Goal: Transaction & Acquisition: Purchase product/service

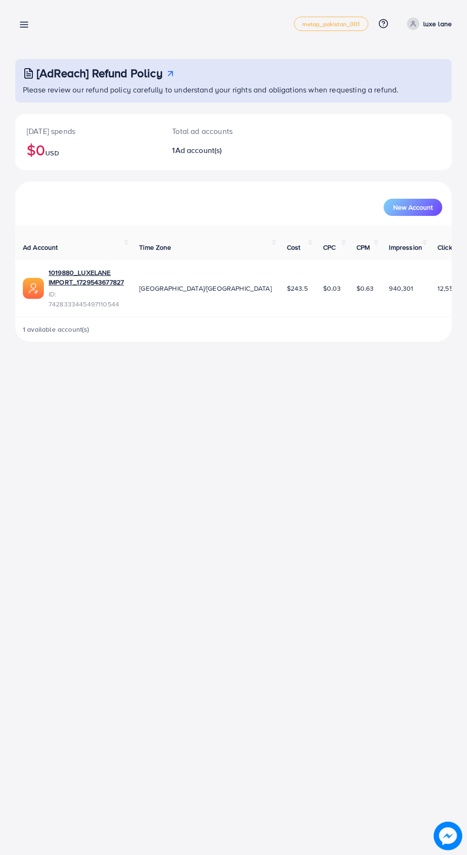
click at [413, 20] on span at bounding box center [413, 24] width 12 height 12
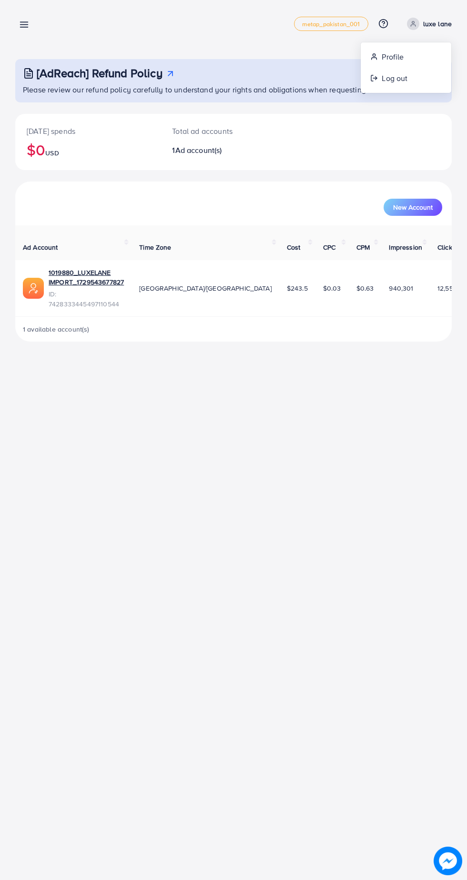
click at [392, 98] on div "[AdReach] Refund Policy Please review our refund policy carefully to understand…" at bounding box center [233, 80] width 437 height 43
click at [414, 21] on circle at bounding box center [413, 22] width 2 height 2
click at [389, 85] on link "Log out" at bounding box center [406, 78] width 91 height 21
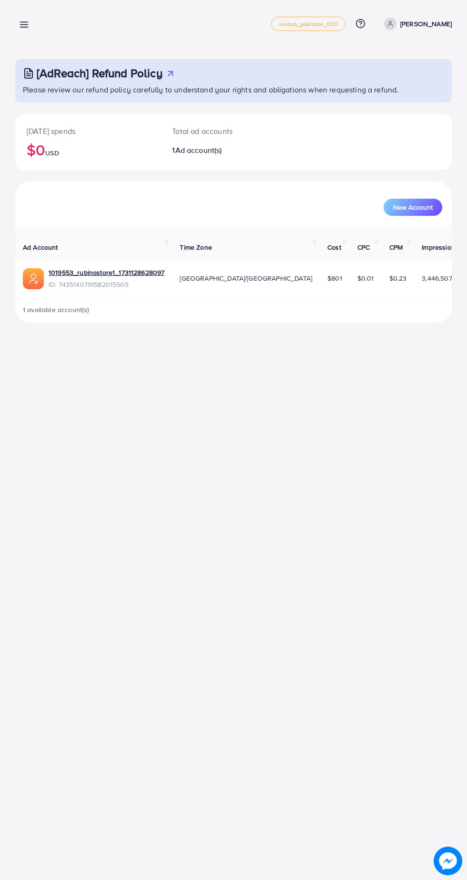
click at [19, 19] on link at bounding box center [22, 24] width 14 height 12
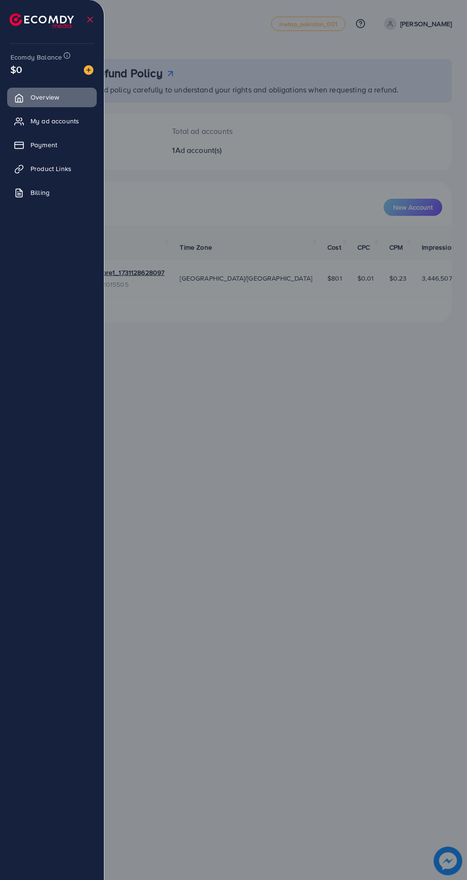
click at [95, 78] on div "Ecomdy Balance $0" at bounding box center [52, 64] width 89 height 40
click at [86, 70] on img at bounding box center [89, 70] width 10 height 10
click at [77, 61] on div "Add balance" at bounding box center [89, 55] width 50 height 16
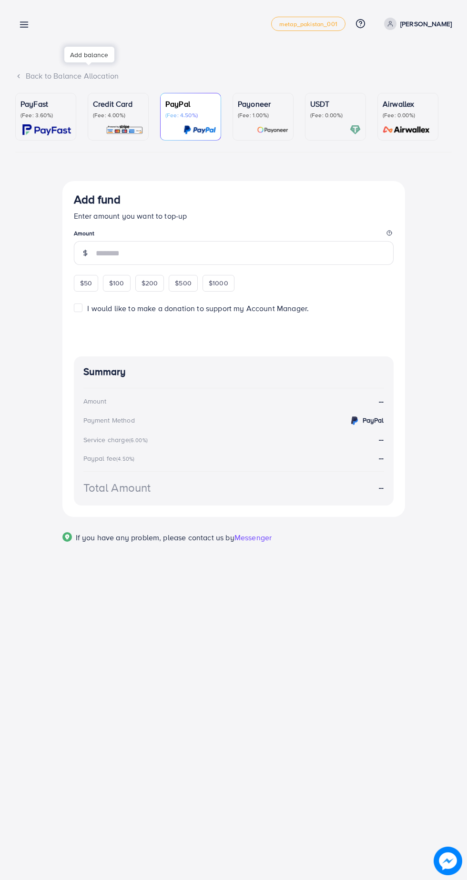
click at [30, 111] on div "PayFast (Fee: 3.60%)" at bounding box center [45, 108] width 51 height 21
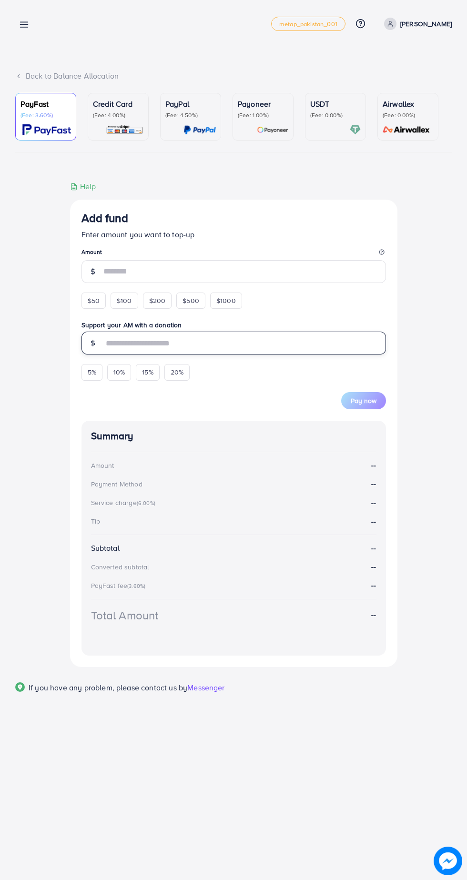
click at [103, 347] on input "text" at bounding box center [244, 343] width 283 height 23
click at [92, 302] on span "$50" at bounding box center [94, 301] width 12 height 10
type input "**"
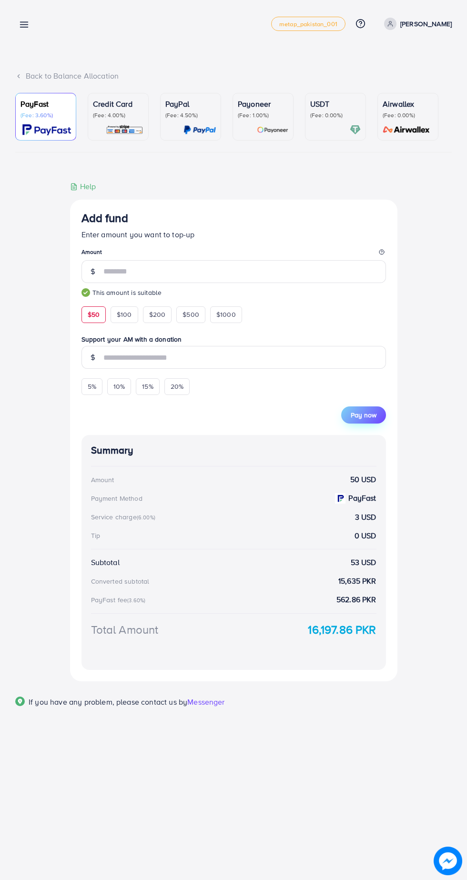
click at [380, 418] on button "Pay now" at bounding box center [363, 415] width 45 height 17
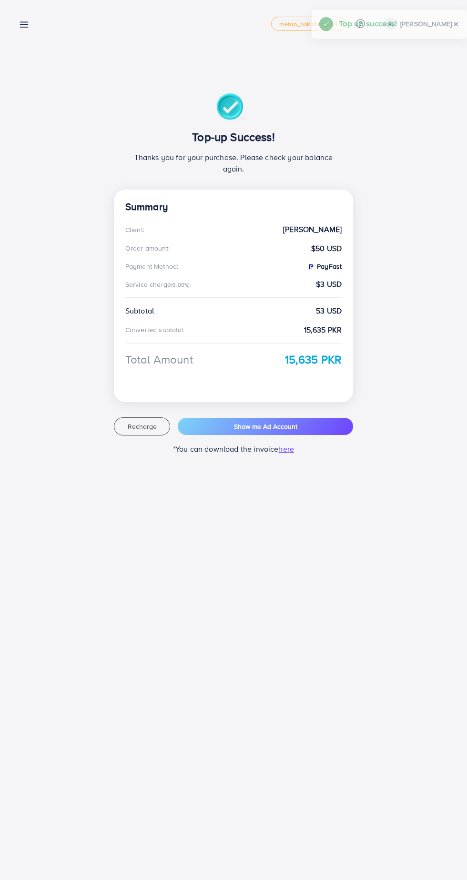
click at [41, 26] on div "Payment metap_pakistan_001 Help Center Contact Support Plans and Pricing Term a…" at bounding box center [233, 23] width 437 height 27
click at [24, 27] on line at bounding box center [24, 27] width 8 height 0
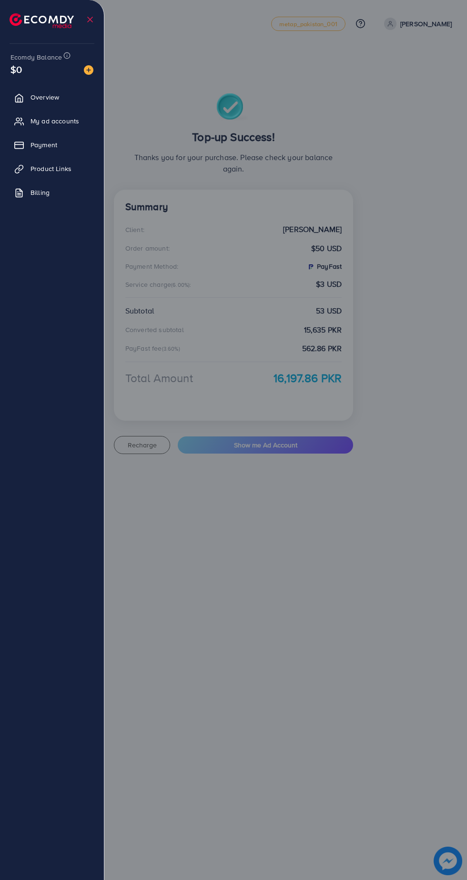
click at [314, 644] on div at bounding box center [233, 528] width 467 height 1056
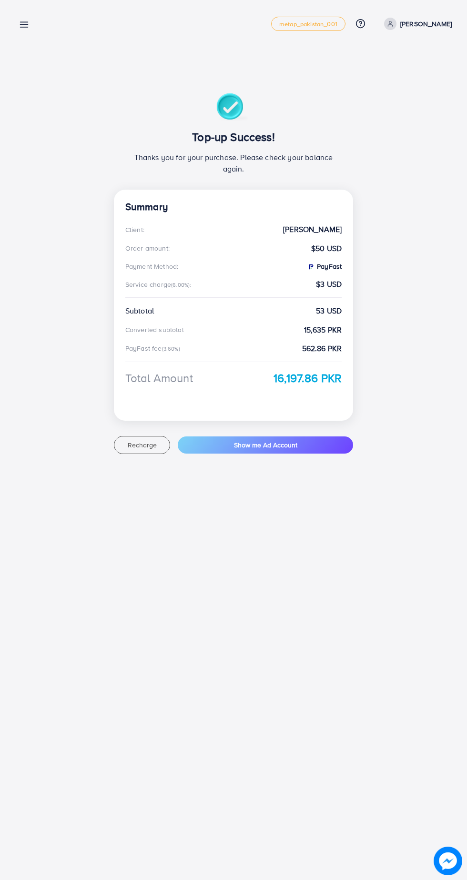
click at [24, 22] on line at bounding box center [24, 22] width 8 height 0
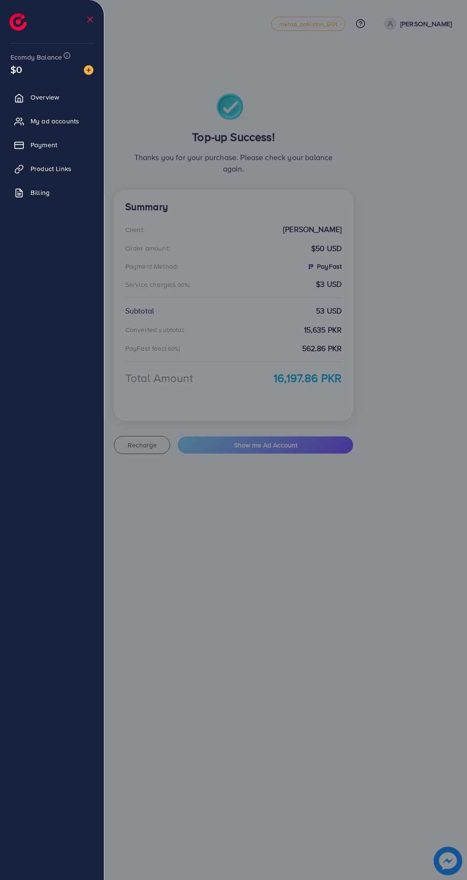
click at [89, 36] on li at bounding box center [90, 19] width 10 height 33
click at [90, 20] on line at bounding box center [90, 19] width 5 height 5
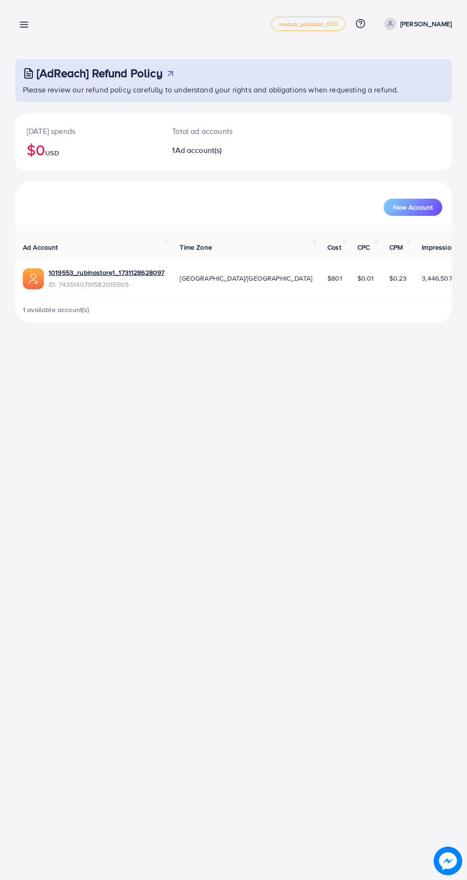
click at [41, 16] on div "Overview metap_pakistan_001 Help Center Contact Support Plans and Pricing Term …" at bounding box center [233, 23] width 437 height 27
click at [22, 25] on icon at bounding box center [24, 25] width 10 height 10
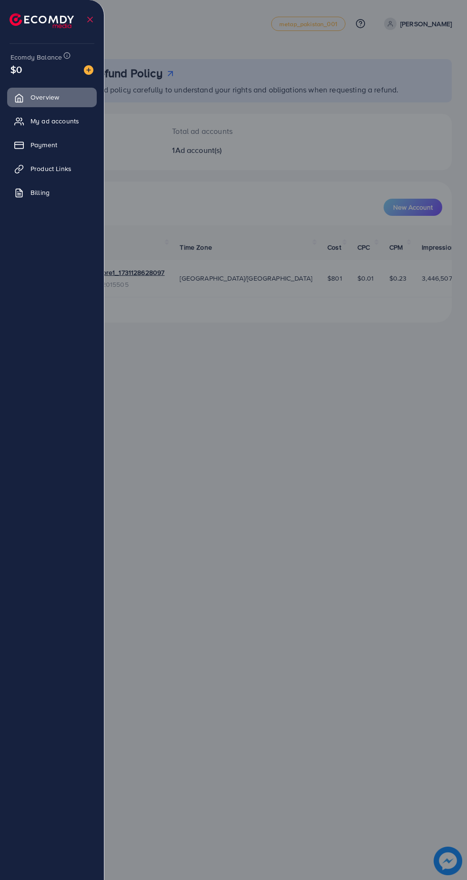
click at [101, 73] on div "Ecomdy Balance $0 Overview My ad accounts Payment Product Links Billing" at bounding box center [52, 440] width 104 height 880
click at [89, 70] on img at bounding box center [89, 70] width 10 height 10
click at [85, 52] on div "Add balance" at bounding box center [89, 55] width 50 height 16
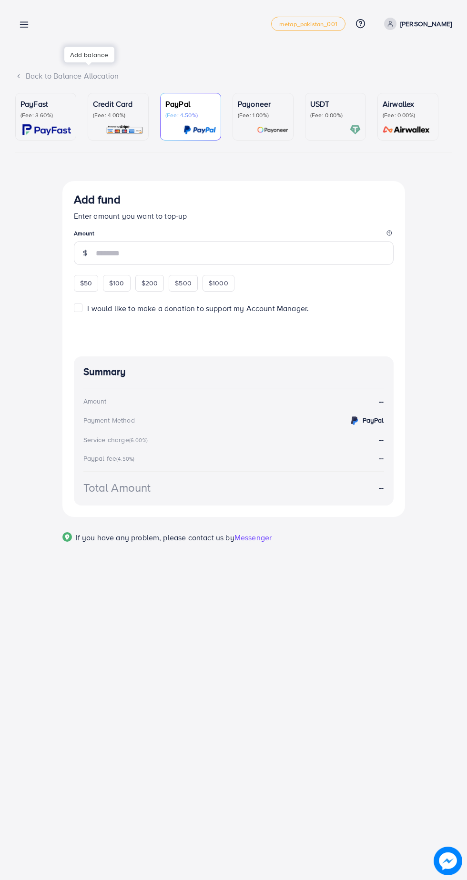
click at [37, 112] on p "(Fee: 3.60%)" at bounding box center [45, 116] width 51 height 8
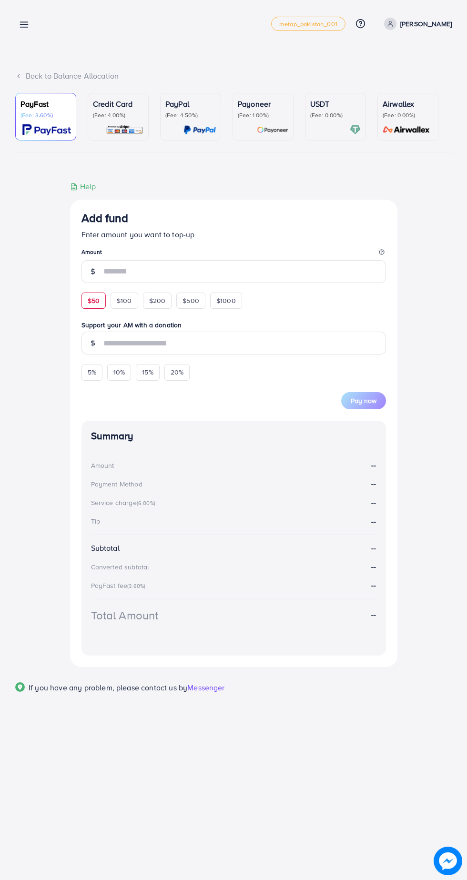
click at [92, 302] on span "$50" at bounding box center [94, 301] width 12 height 10
type input "**"
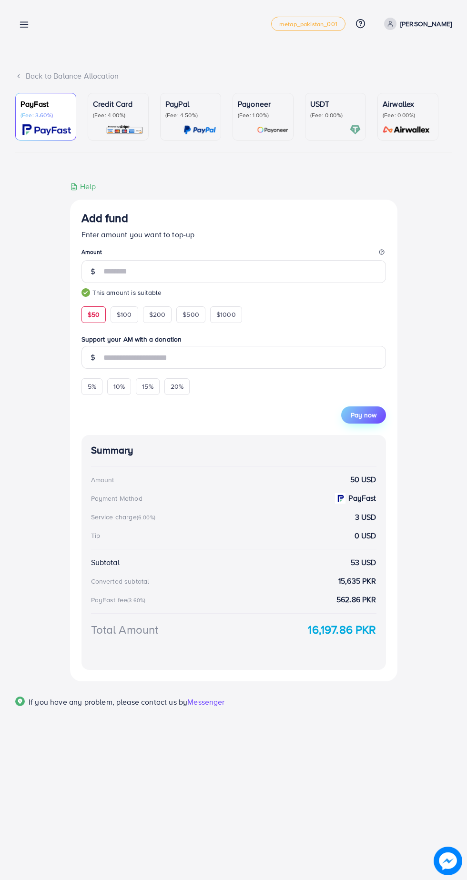
click at [380, 416] on button "Pay now" at bounding box center [363, 415] width 45 height 17
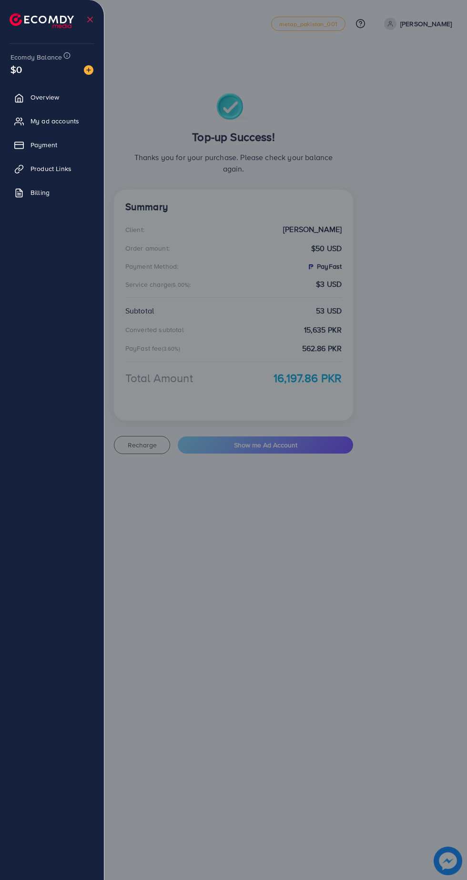
click at [91, 68] on img at bounding box center [89, 70] width 10 height 10
click at [81, 54] on div "Add balance" at bounding box center [89, 55] width 50 height 16
click at [88, 54] on div "Add balance" at bounding box center [89, 55] width 50 height 16
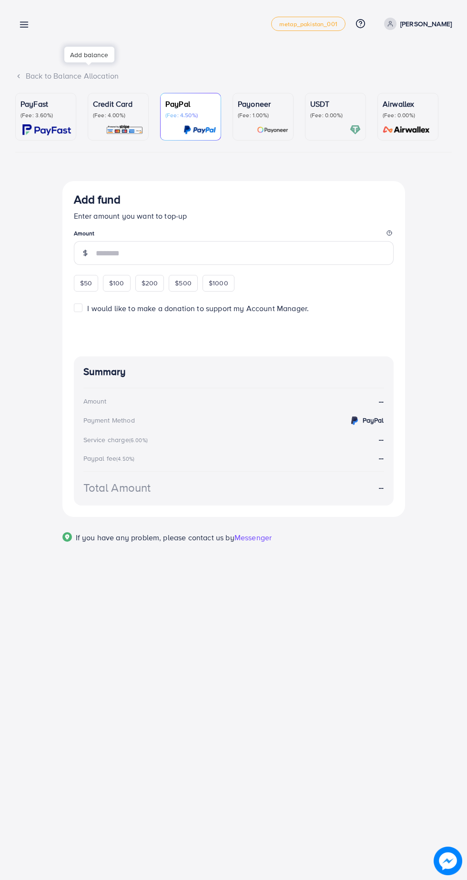
click at [37, 107] on p "PayFast" at bounding box center [45, 103] width 51 height 11
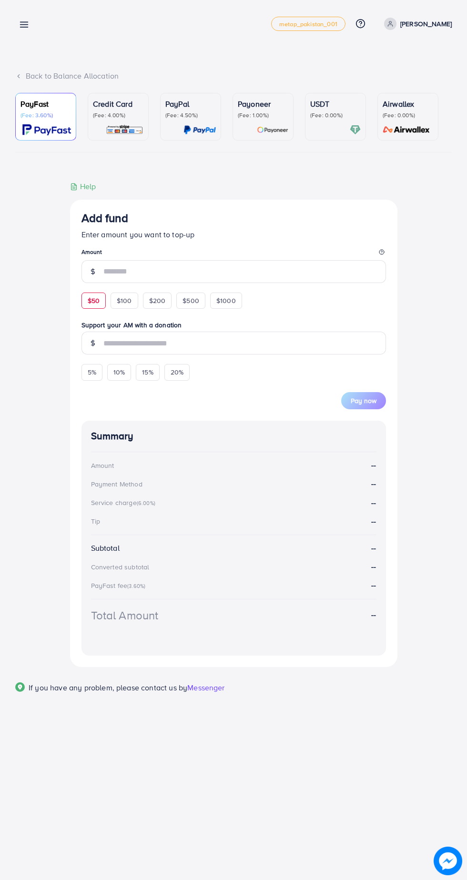
click at [95, 306] on span "$50" at bounding box center [94, 301] width 12 height 10
type input "**"
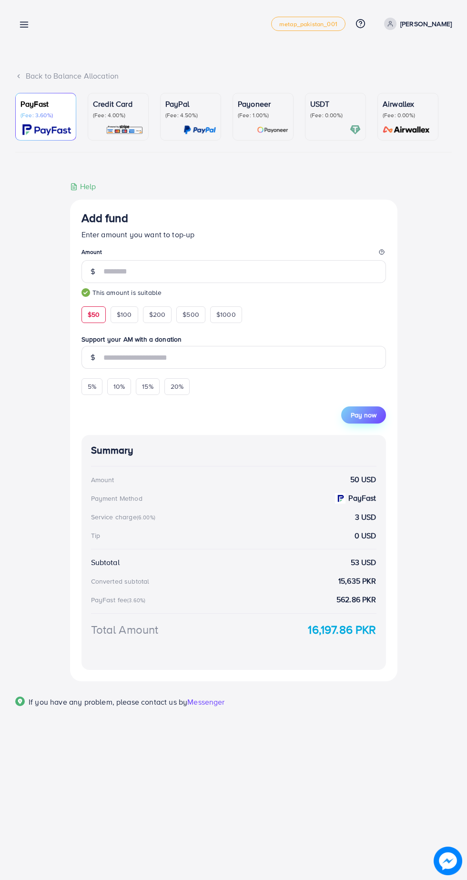
click at [369, 422] on button "Pay now" at bounding box center [363, 415] width 45 height 17
